Goal: Information Seeking & Learning: Check status

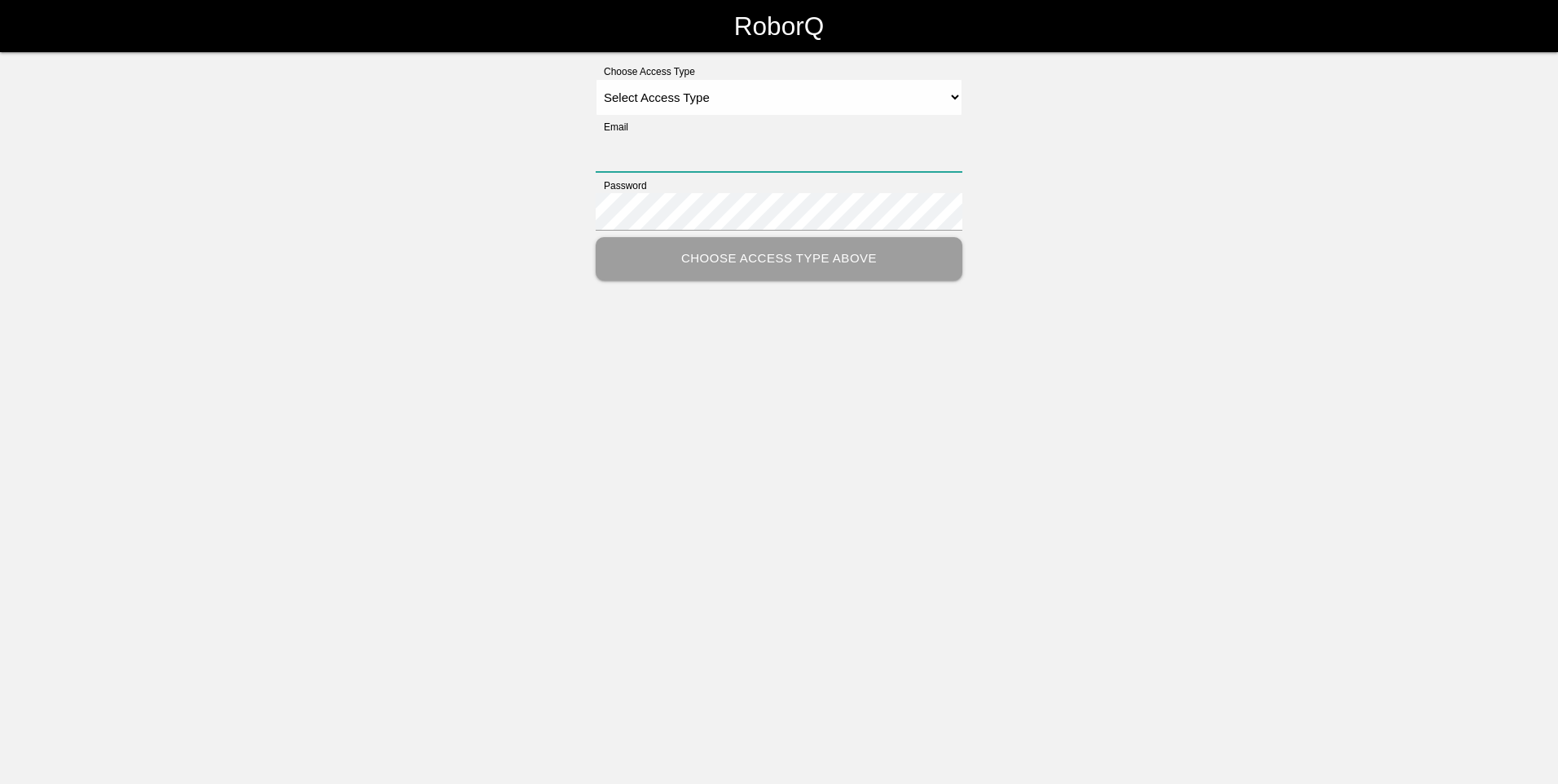
type input "[EMAIL_ADDRESS][DOMAIN_NAME]"
click at [820, 97] on select "Select Access Type Admin Customer Supervisor Worker" at bounding box center [779, 97] width 367 height 37
select select "Admin"
click at [596, 79] on select "Select Access Type Admin Customer Supervisor Worker" at bounding box center [779, 97] width 367 height 37
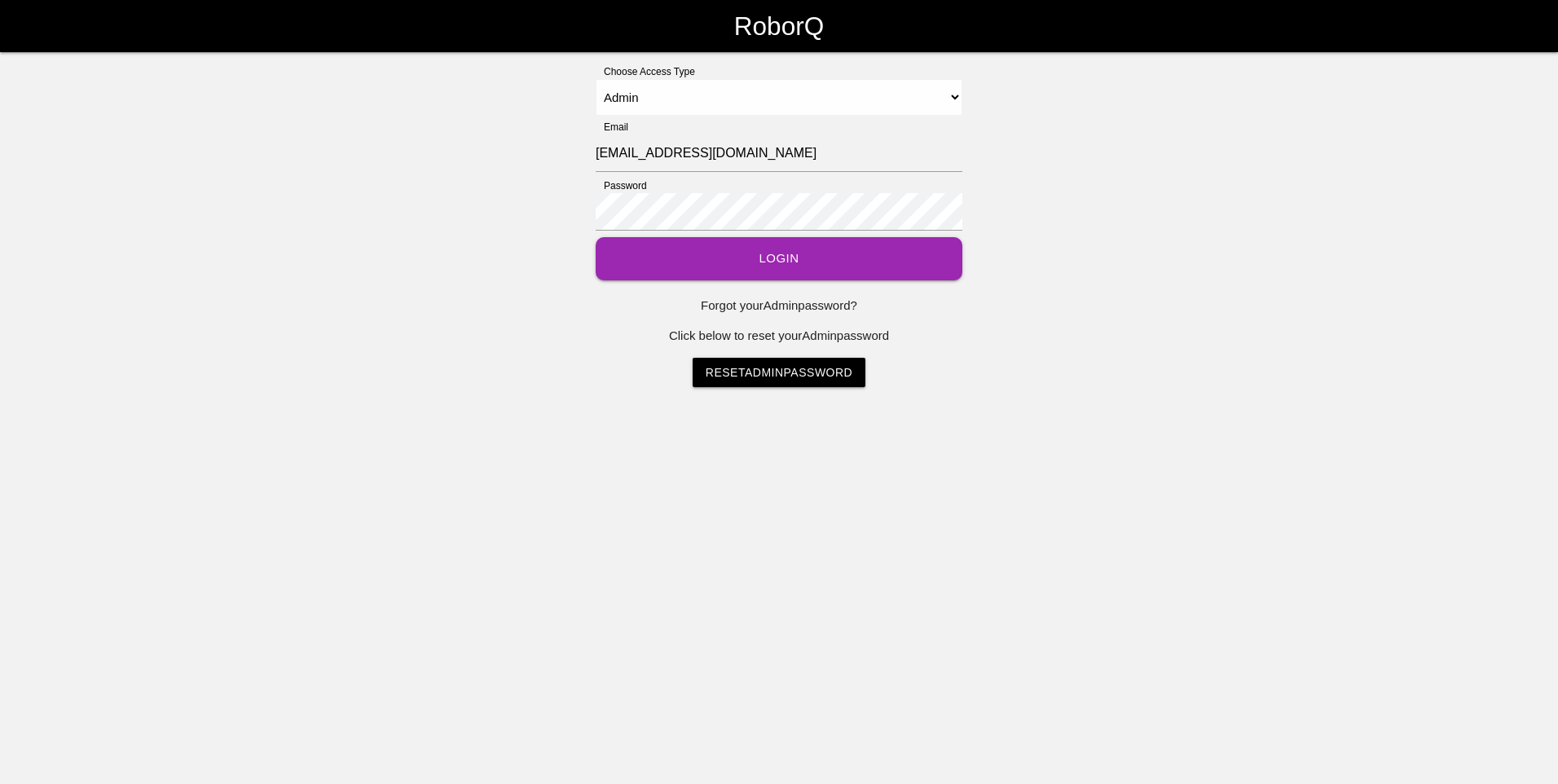
click at [732, 260] on button "Login" at bounding box center [779, 258] width 367 height 43
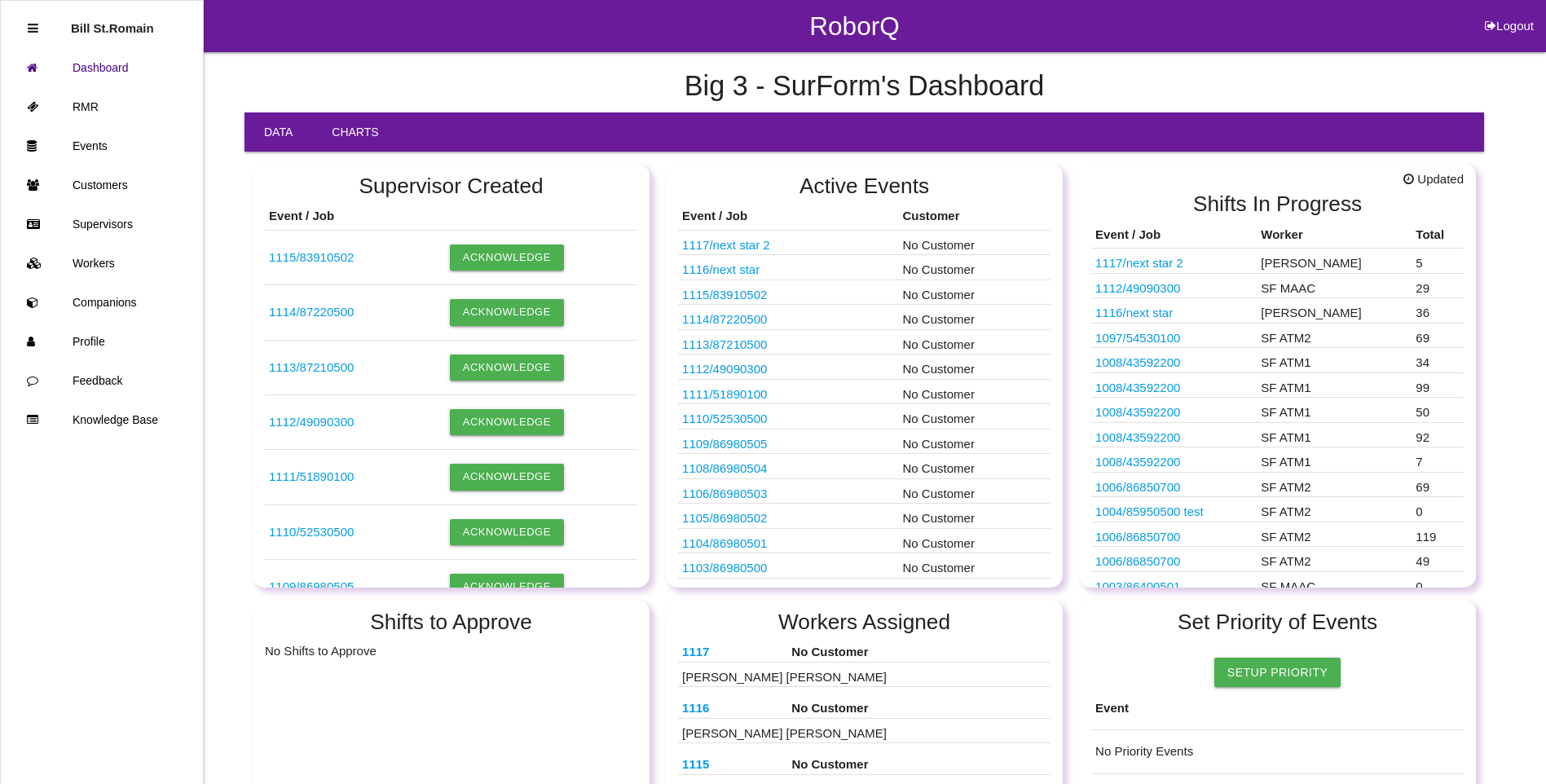
click at [358, 135] on link "Charts" at bounding box center [355, 132] width 85 height 39
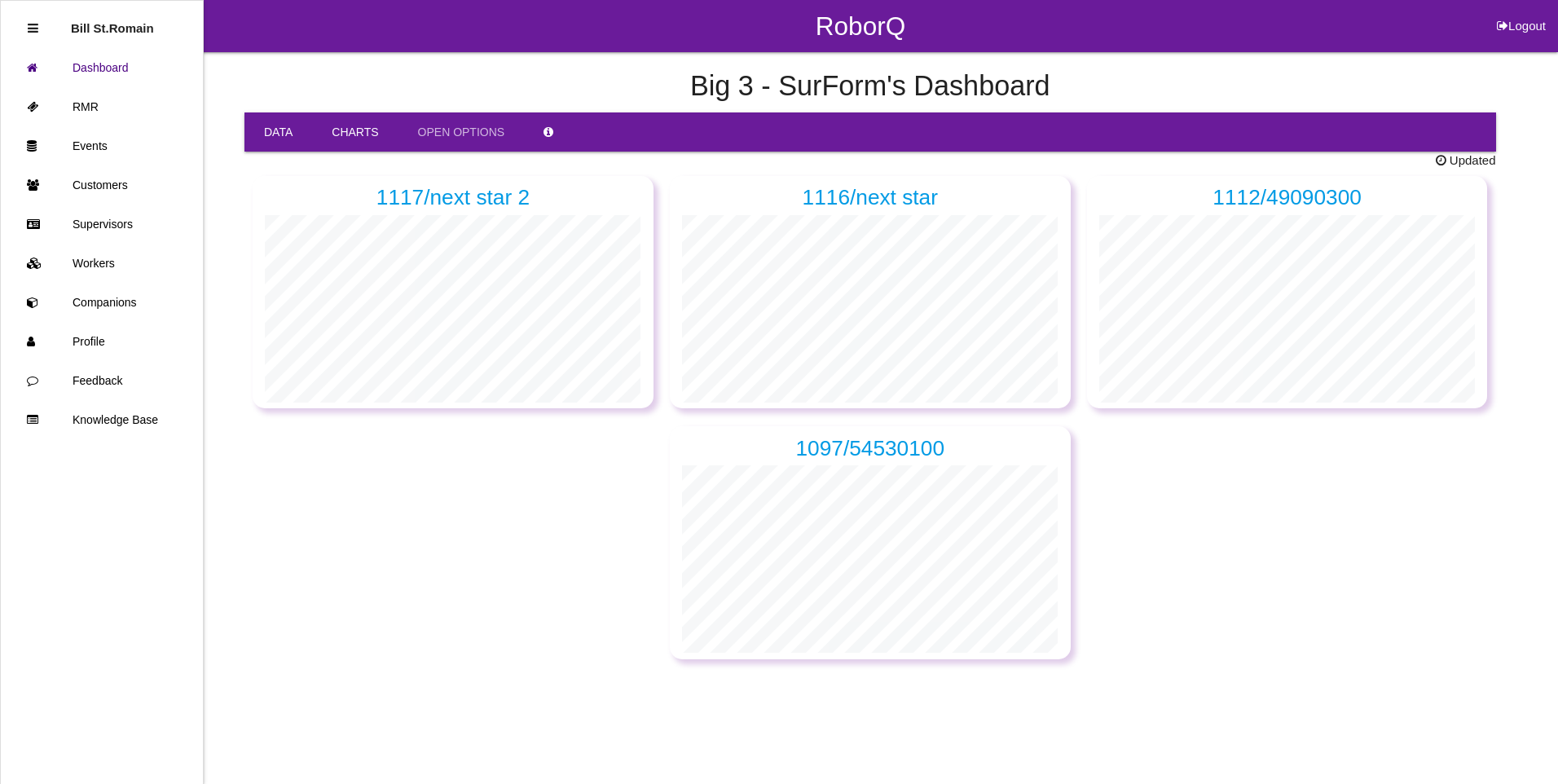
click at [275, 139] on link "Data" at bounding box center [278, 132] width 68 height 39
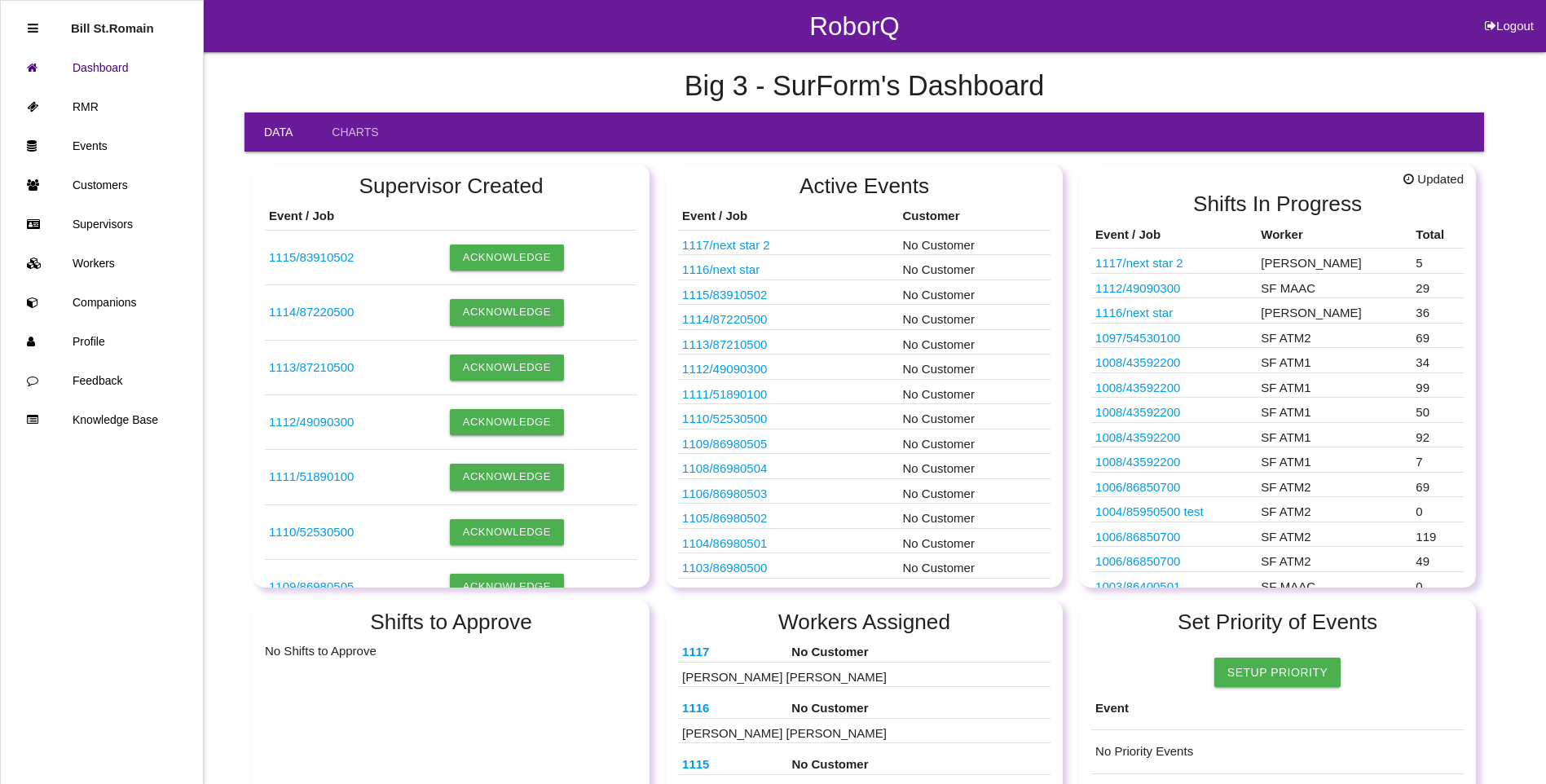
click at [741, 244] on link "1117 / next star 2" at bounding box center [726, 244] width 88 height 14
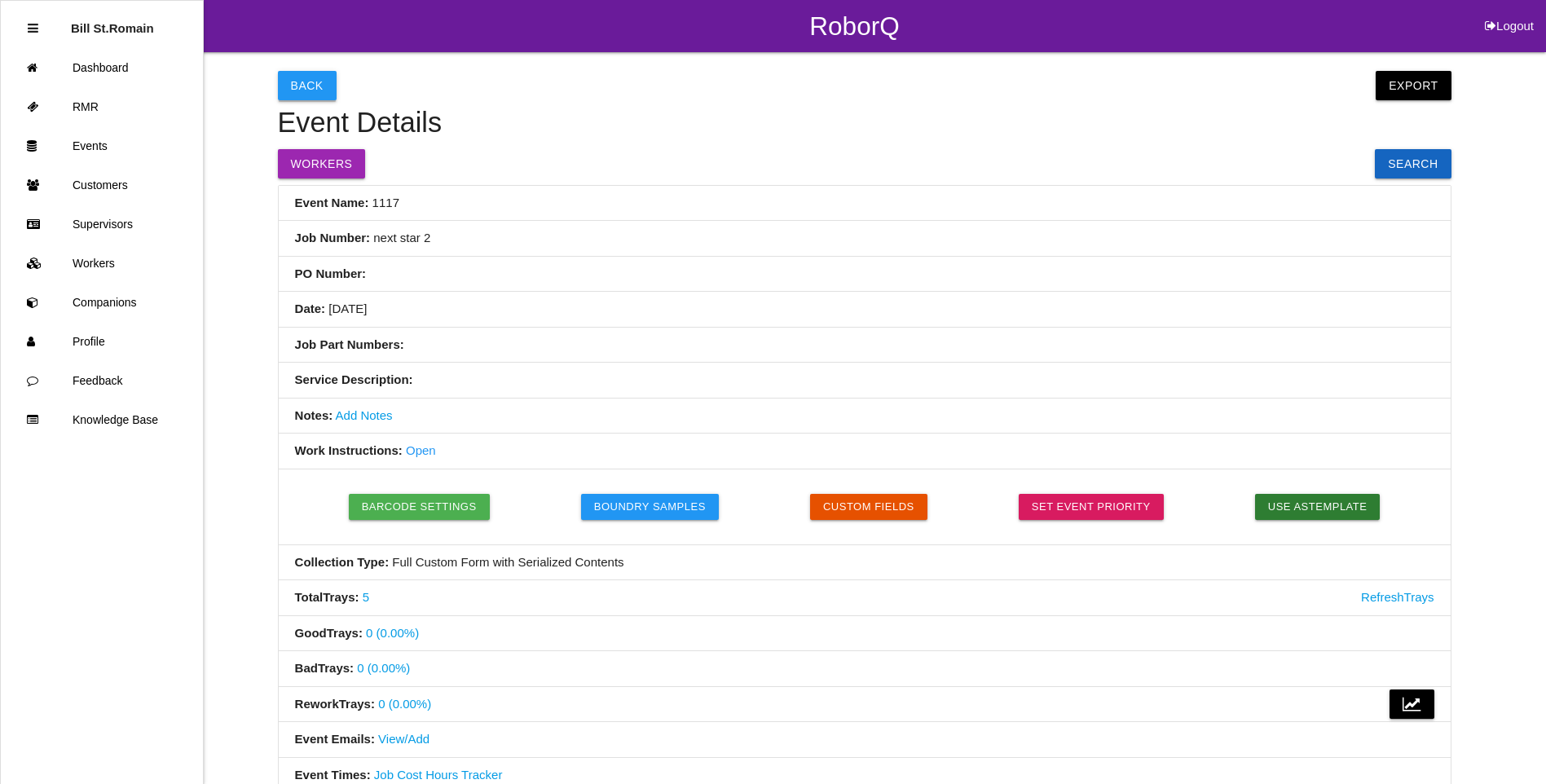
click at [290, 79] on button "Back" at bounding box center [307, 85] width 59 height 29
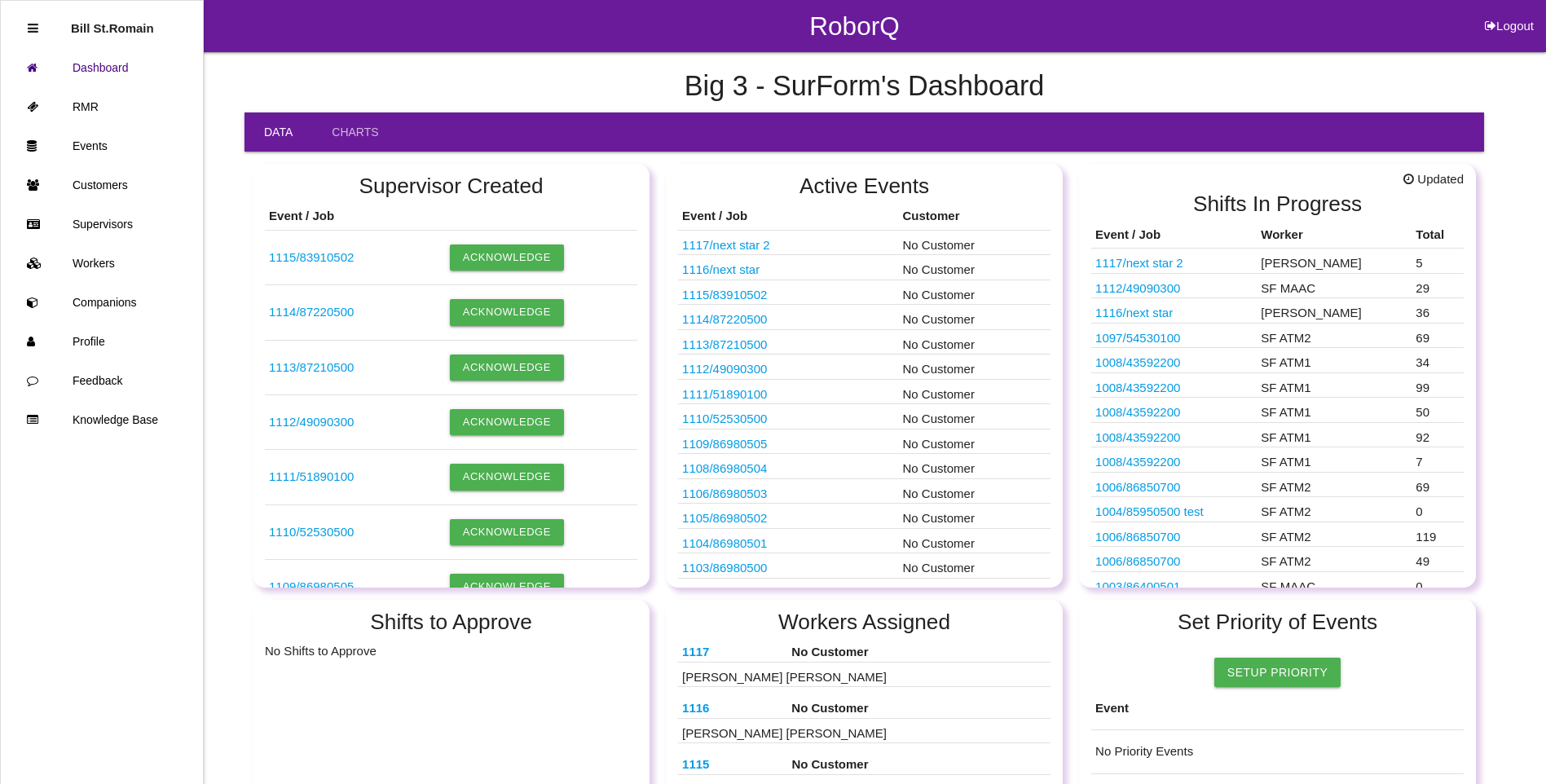
click at [1146, 317] on link "1116 / next star" at bounding box center [1134, 312] width 77 height 14
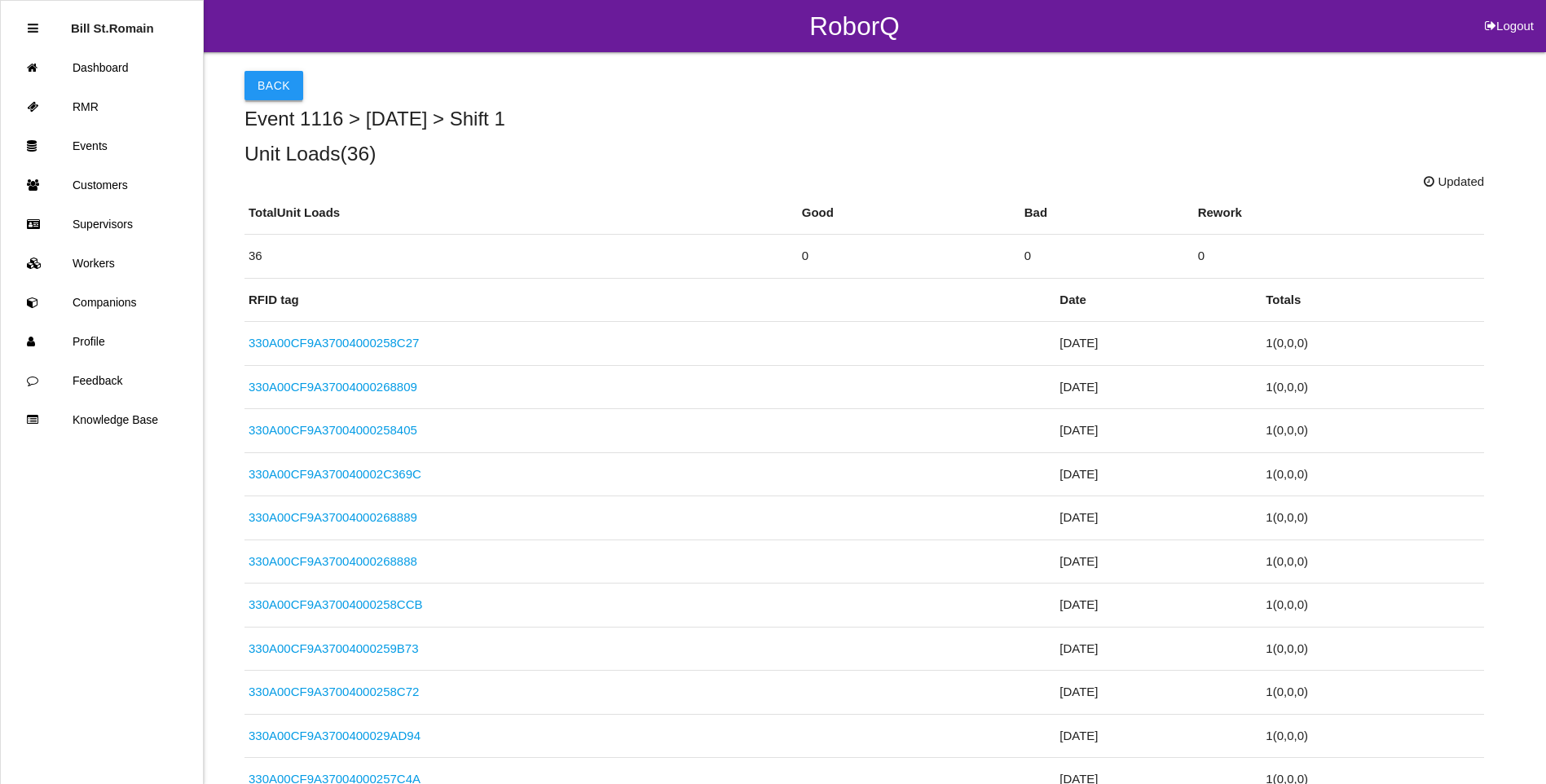
click at [277, 82] on button "Back" at bounding box center [274, 85] width 59 height 29
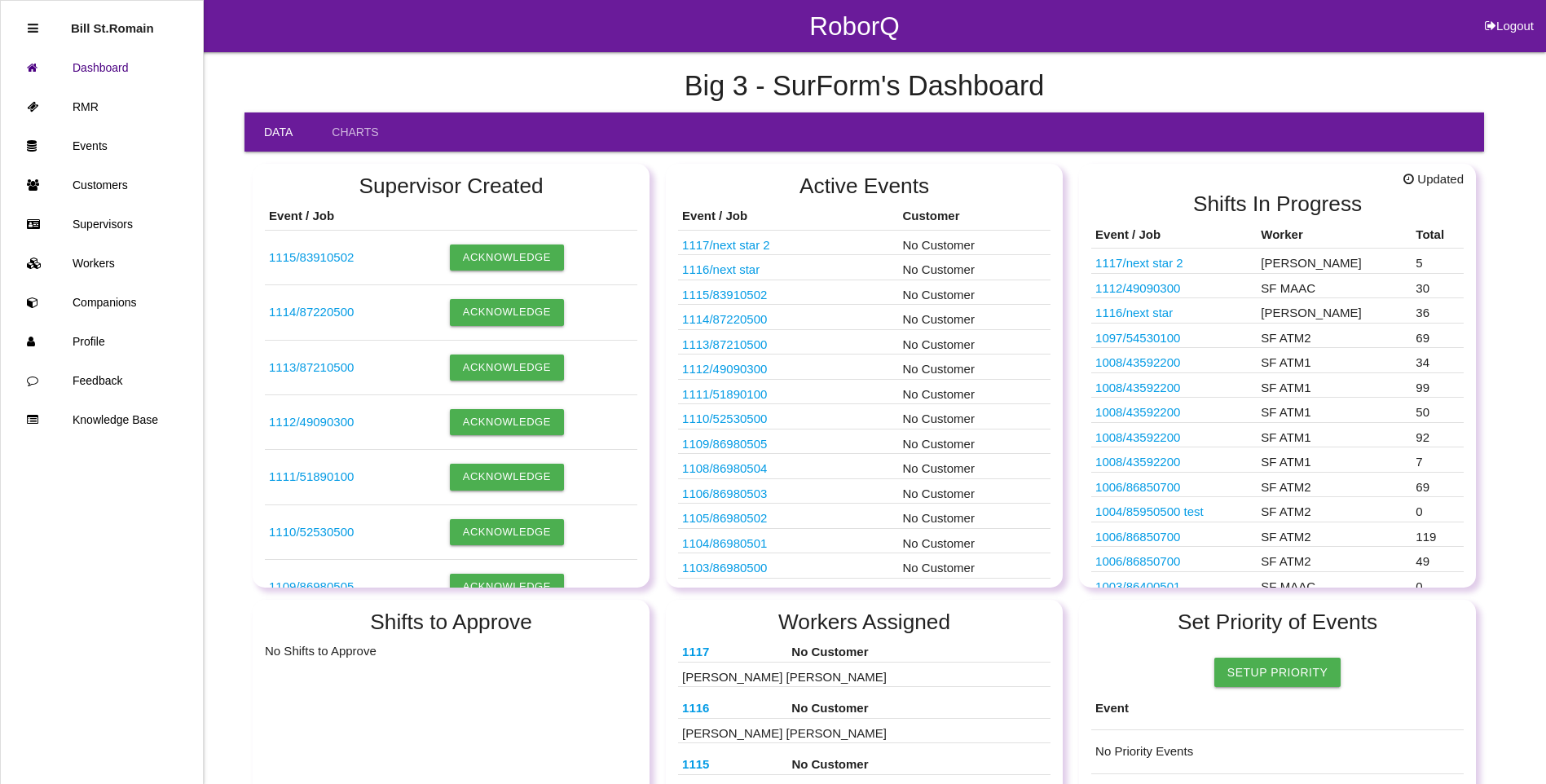
click at [1147, 313] on link "1116 / next star" at bounding box center [1134, 312] width 77 height 14
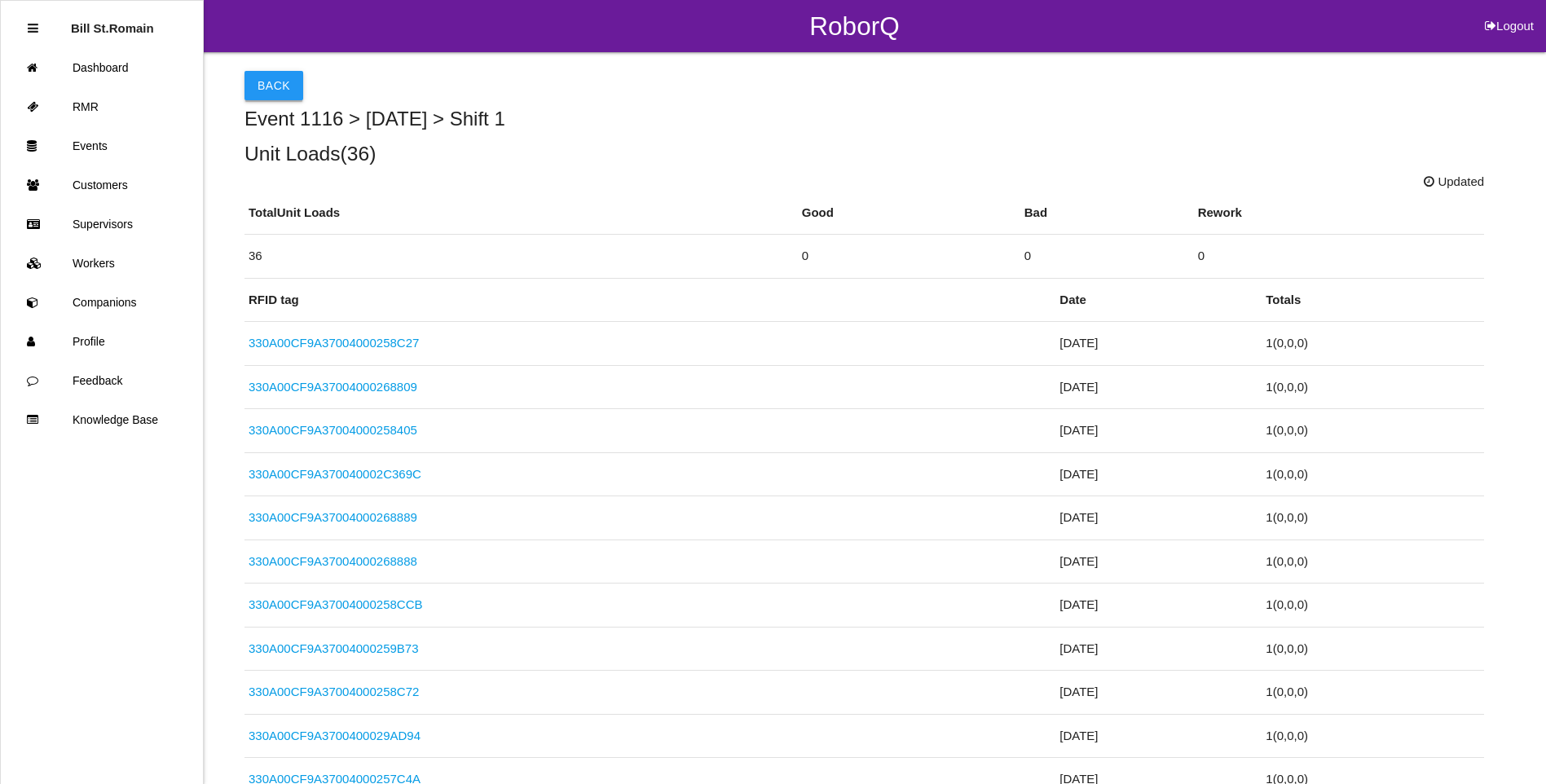
click at [263, 85] on button "Back" at bounding box center [274, 85] width 59 height 29
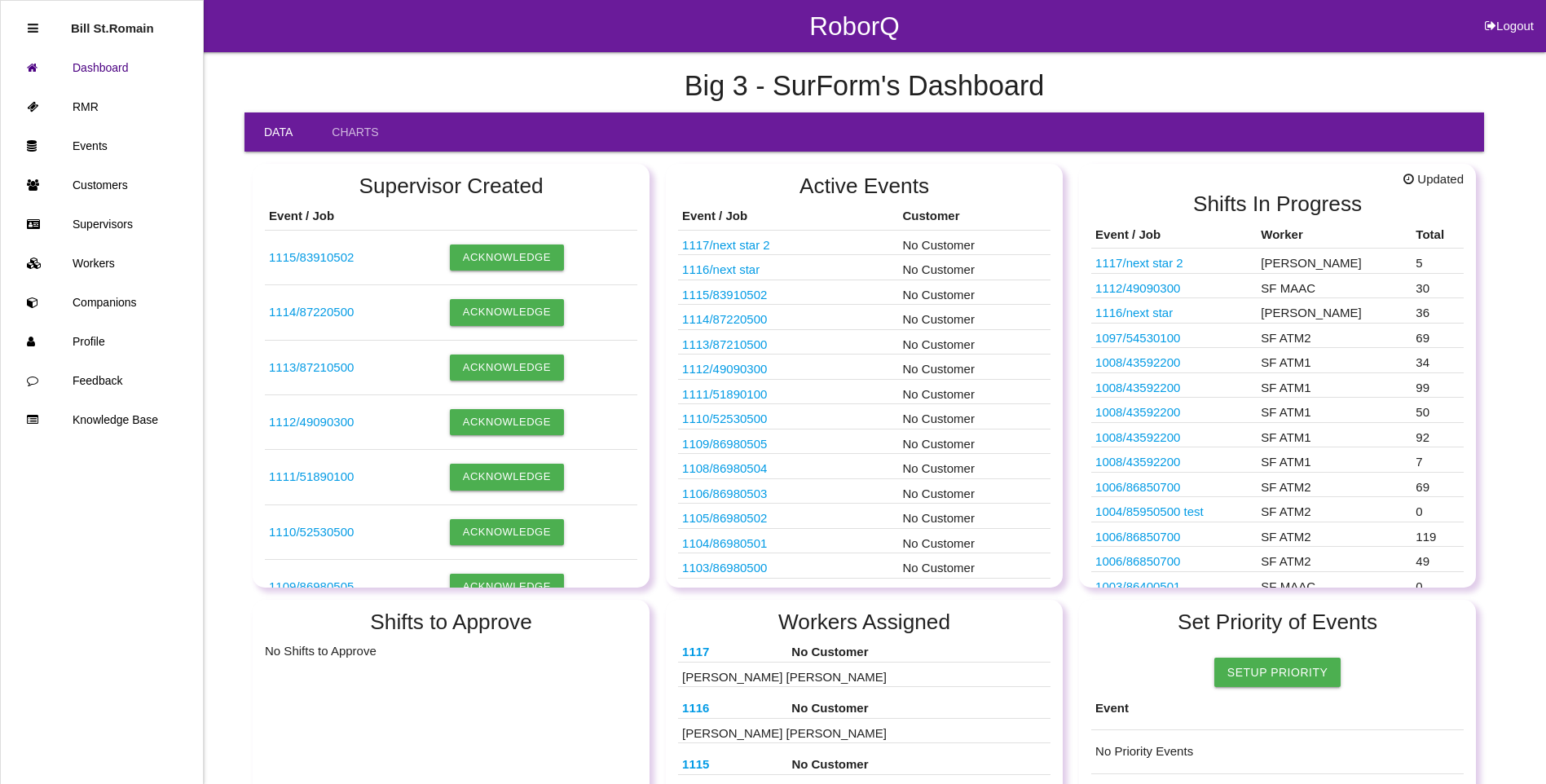
click at [1172, 262] on link "1117 / next star 2" at bounding box center [1139, 262] width 88 height 14
click at [349, 130] on link "Charts" at bounding box center [355, 132] width 85 height 39
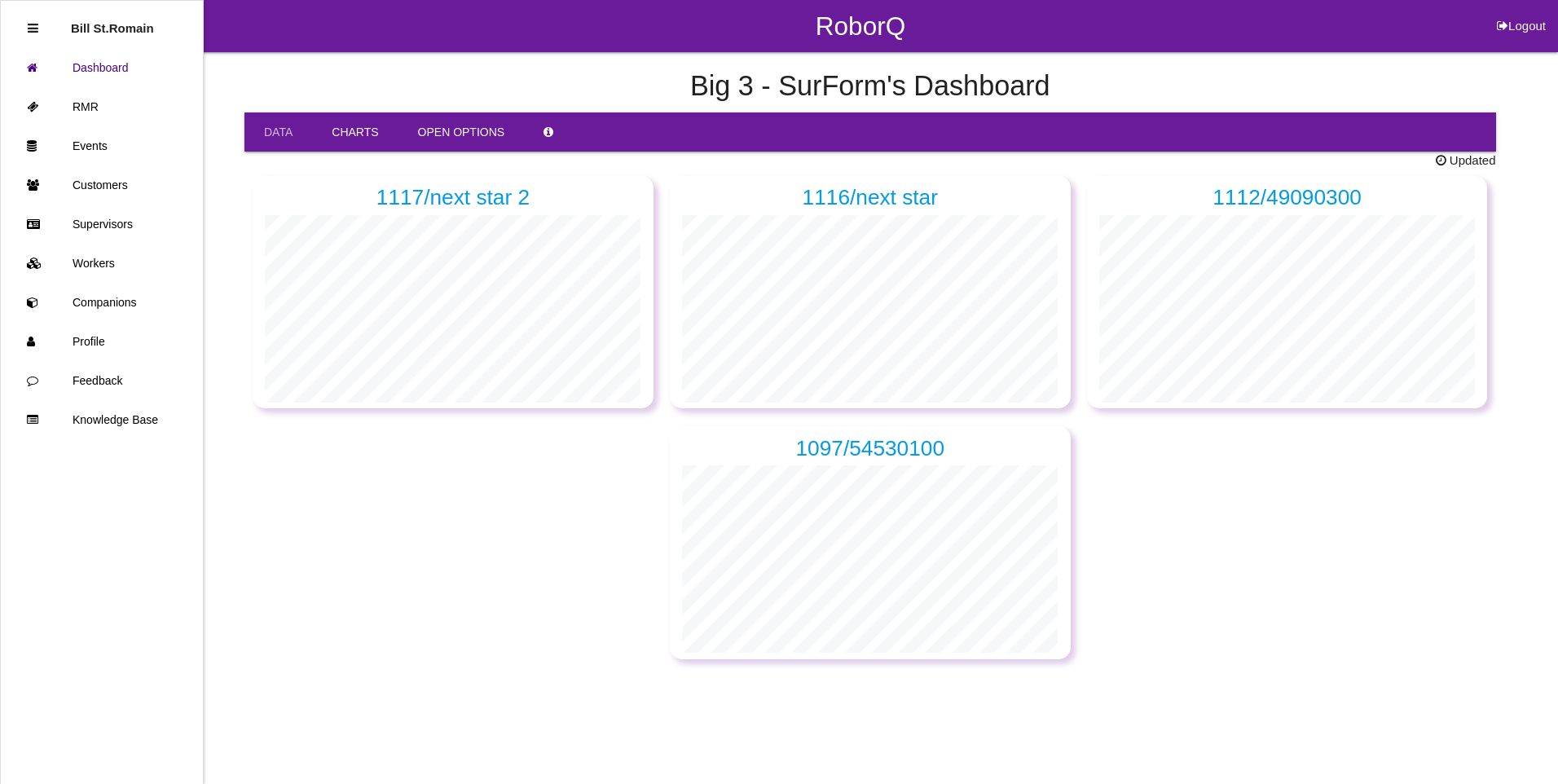
click at [454, 140] on link "Open Options" at bounding box center [461, 132] width 127 height 39
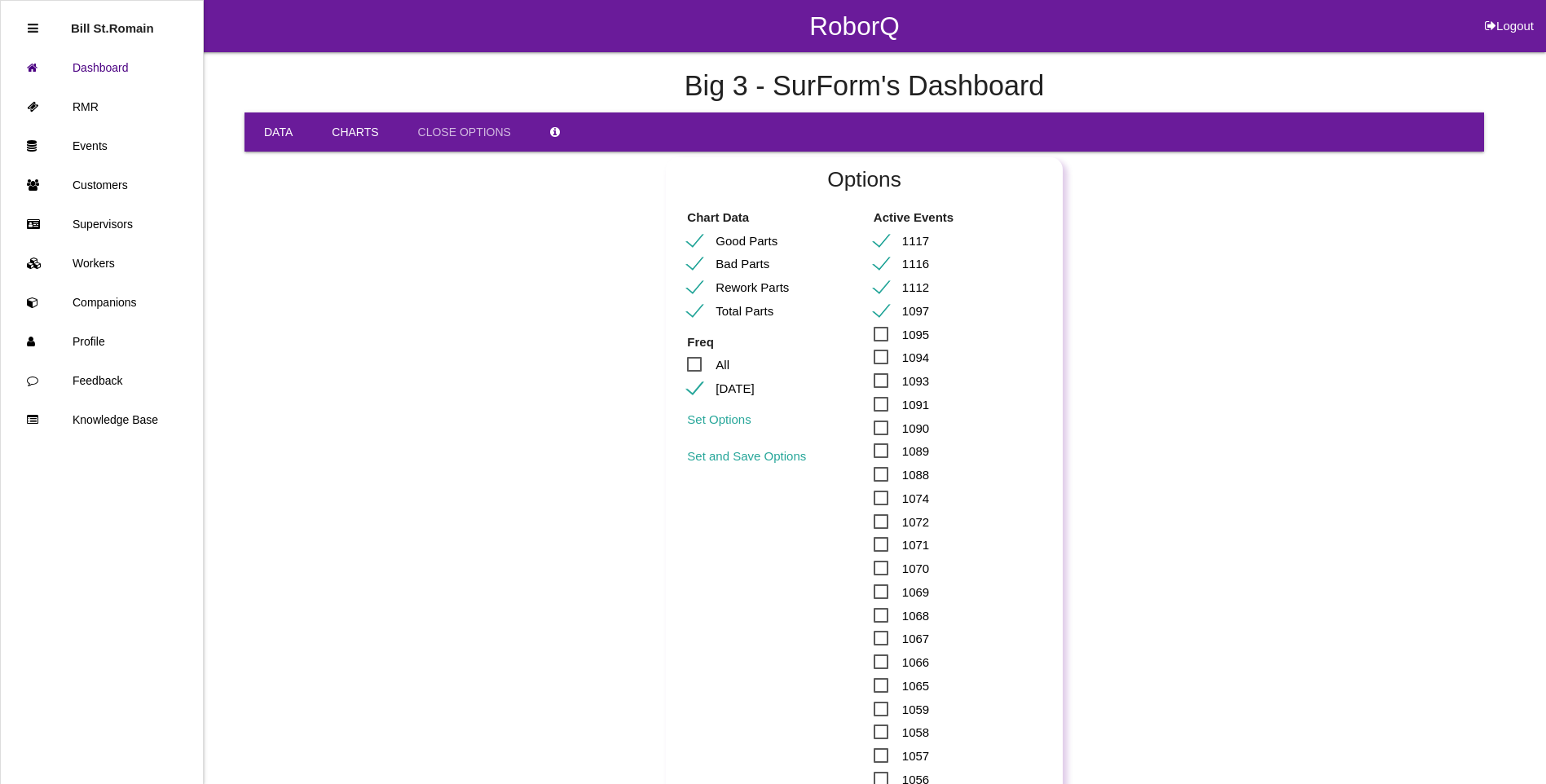
click at [279, 138] on link "Data" at bounding box center [278, 132] width 68 height 39
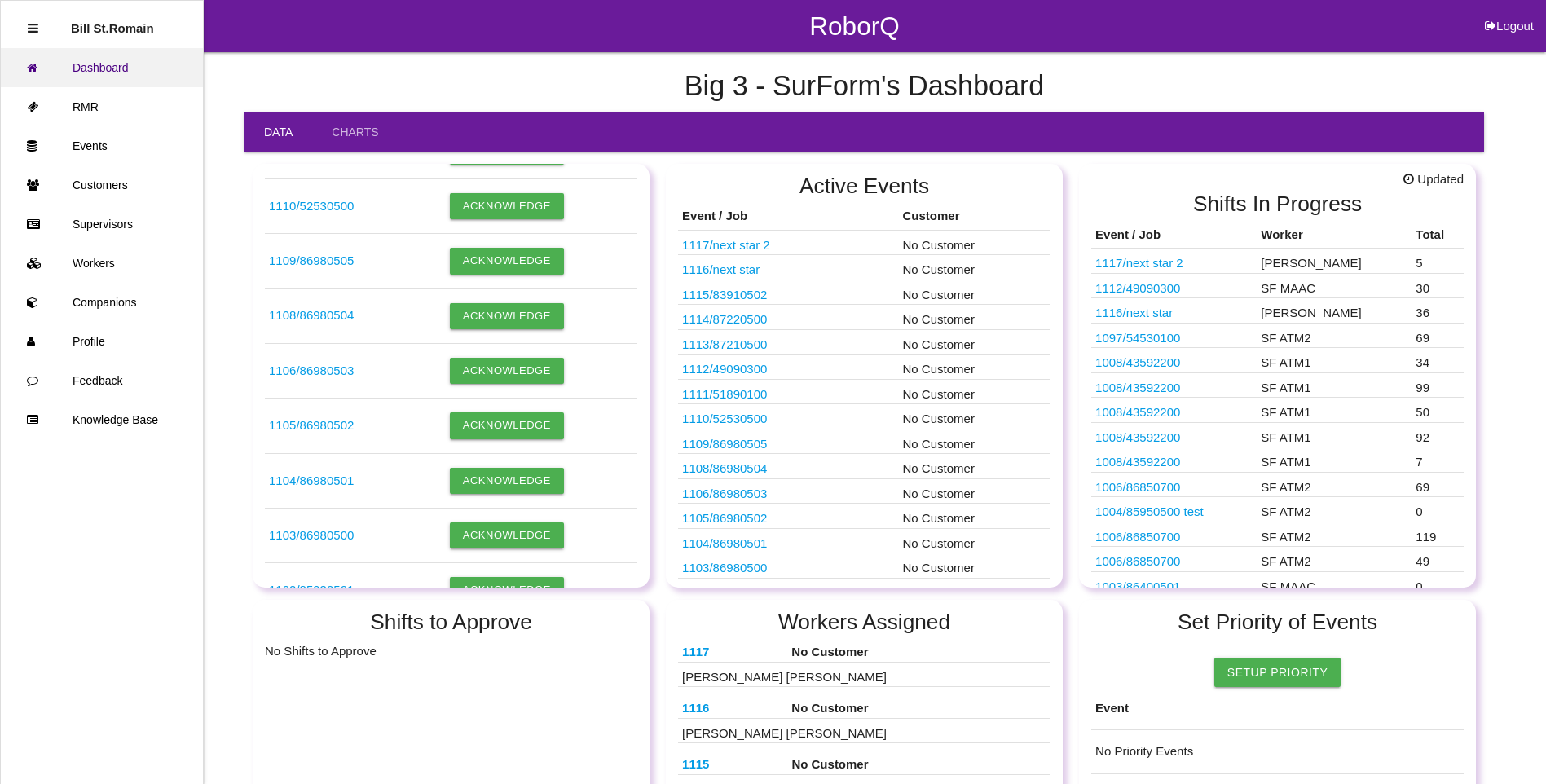
click at [98, 72] on link "Dashboard" at bounding box center [102, 67] width 202 height 39
